Goal: Transaction & Acquisition: Purchase product/service

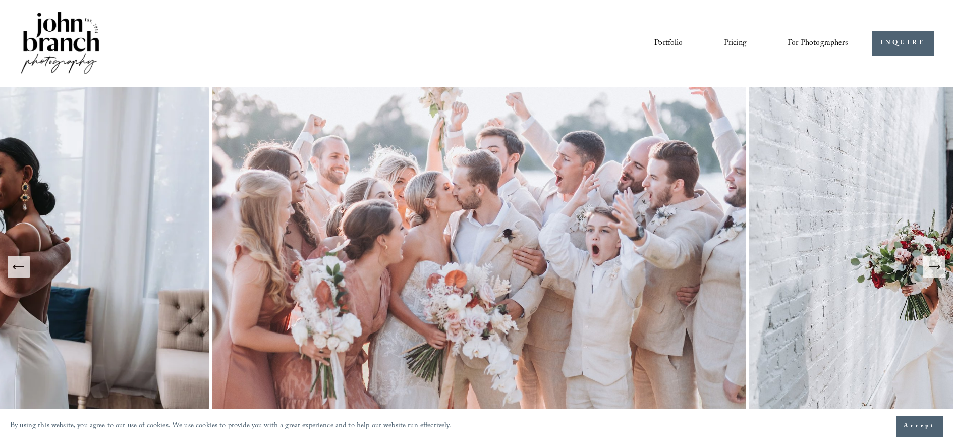
click at [815, 42] on span "For Photographers" at bounding box center [817, 44] width 61 height 16
click at [0, 0] on span "Presets" at bounding box center [0, 0] width 0 height 0
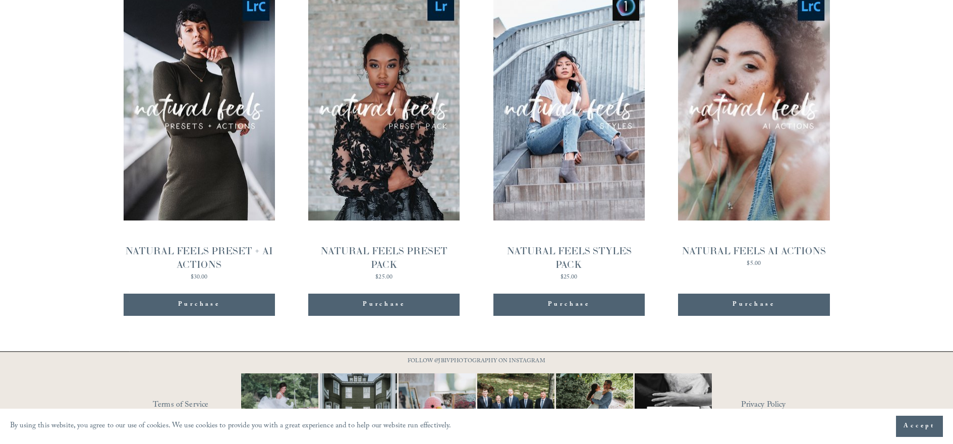
scroll to position [1168, 0]
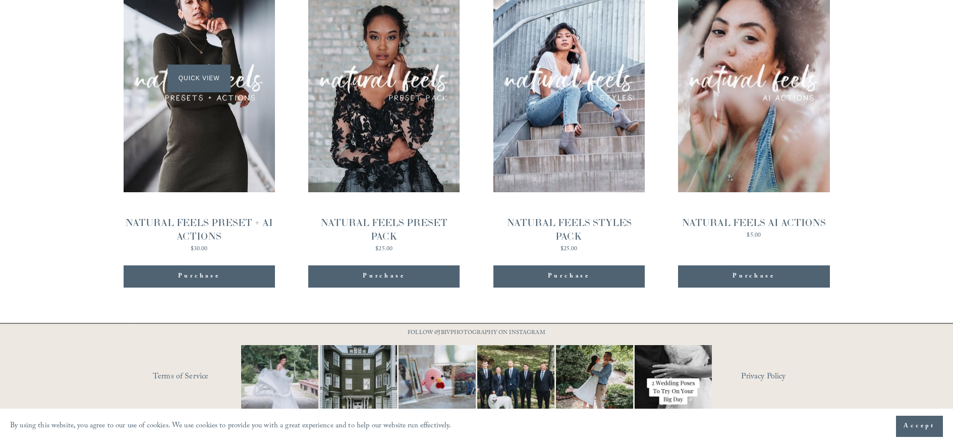
click at [168, 148] on div "Quick View" at bounding box center [199, 78] width 151 height 227
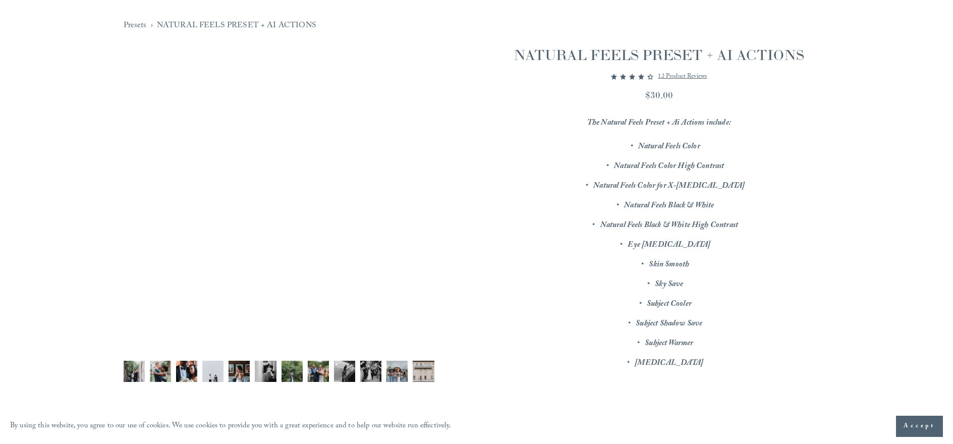
scroll to position [104, 0]
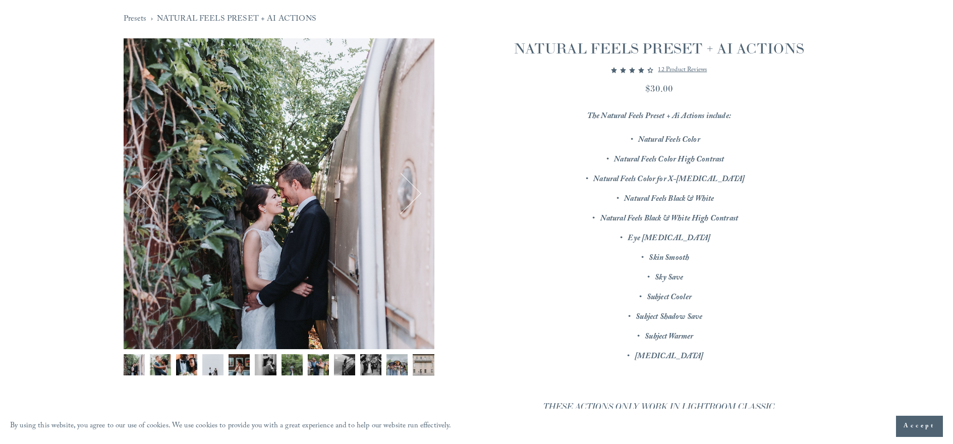
click at [414, 186] on button "Next" at bounding box center [400, 193] width 39 height 39
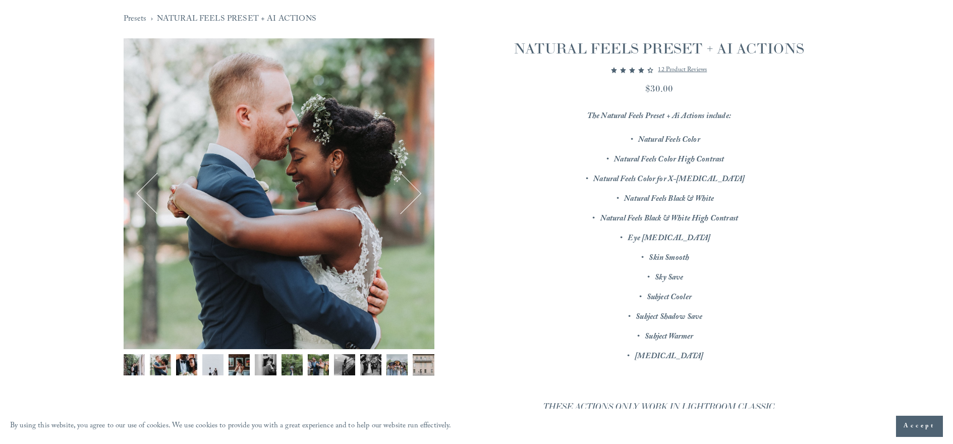
click at [414, 186] on button "Next" at bounding box center [400, 193] width 39 height 39
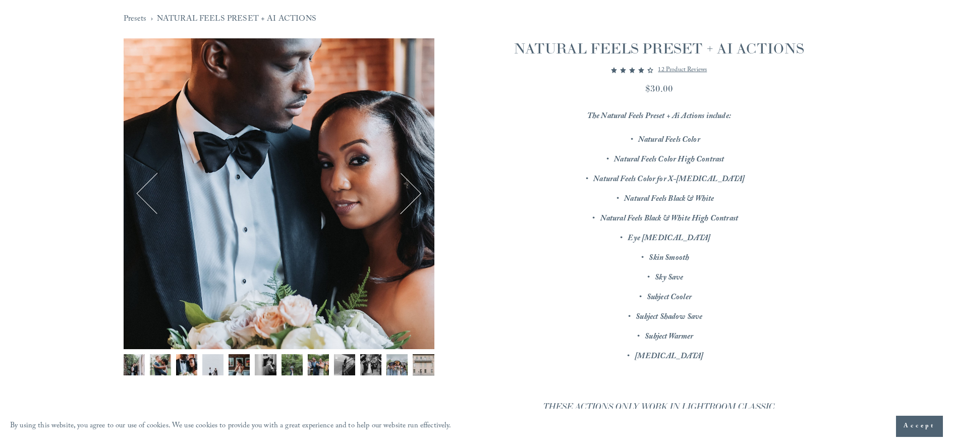
click at [412, 189] on button "Next" at bounding box center [400, 193] width 39 height 39
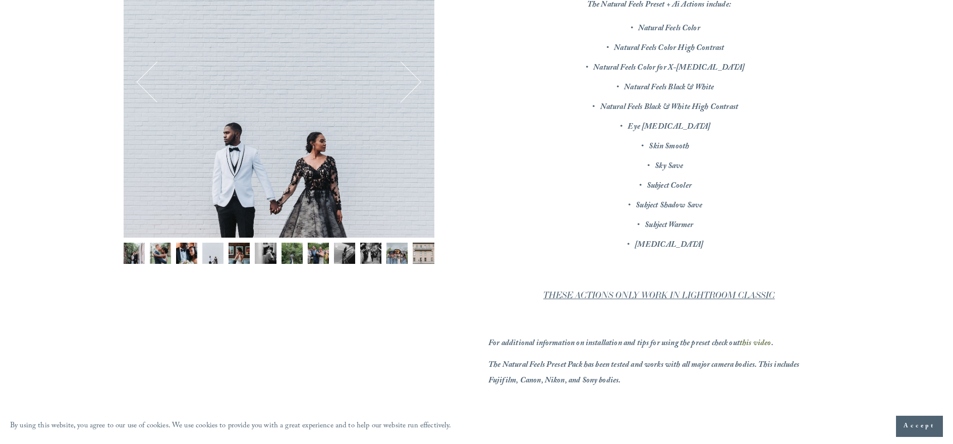
scroll to position [0, 0]
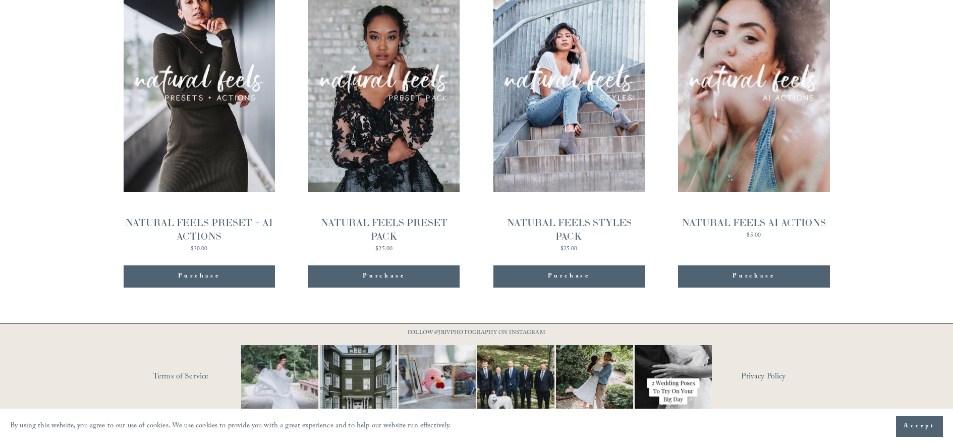
scroll to position [1155, 0]
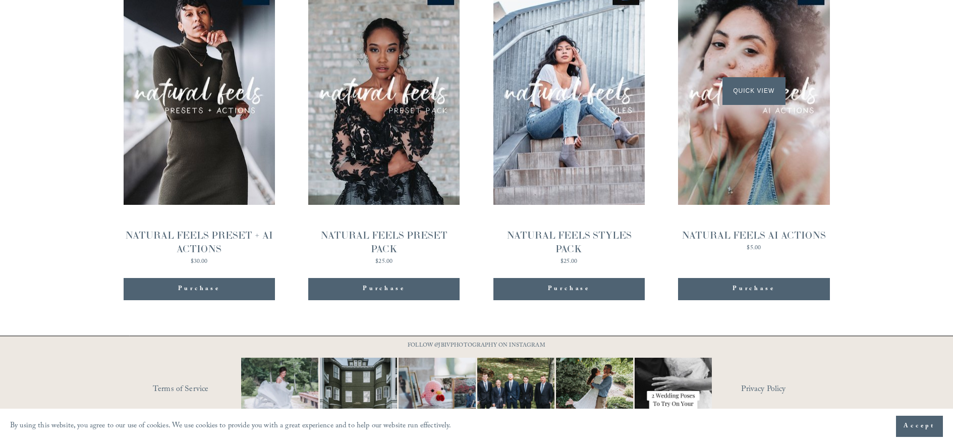
click at [750, 110] on div "Quick View" at bounding box center [753, 90] width 151 height 227
